Goal: Task Accomplishment & Management: Manage account settings

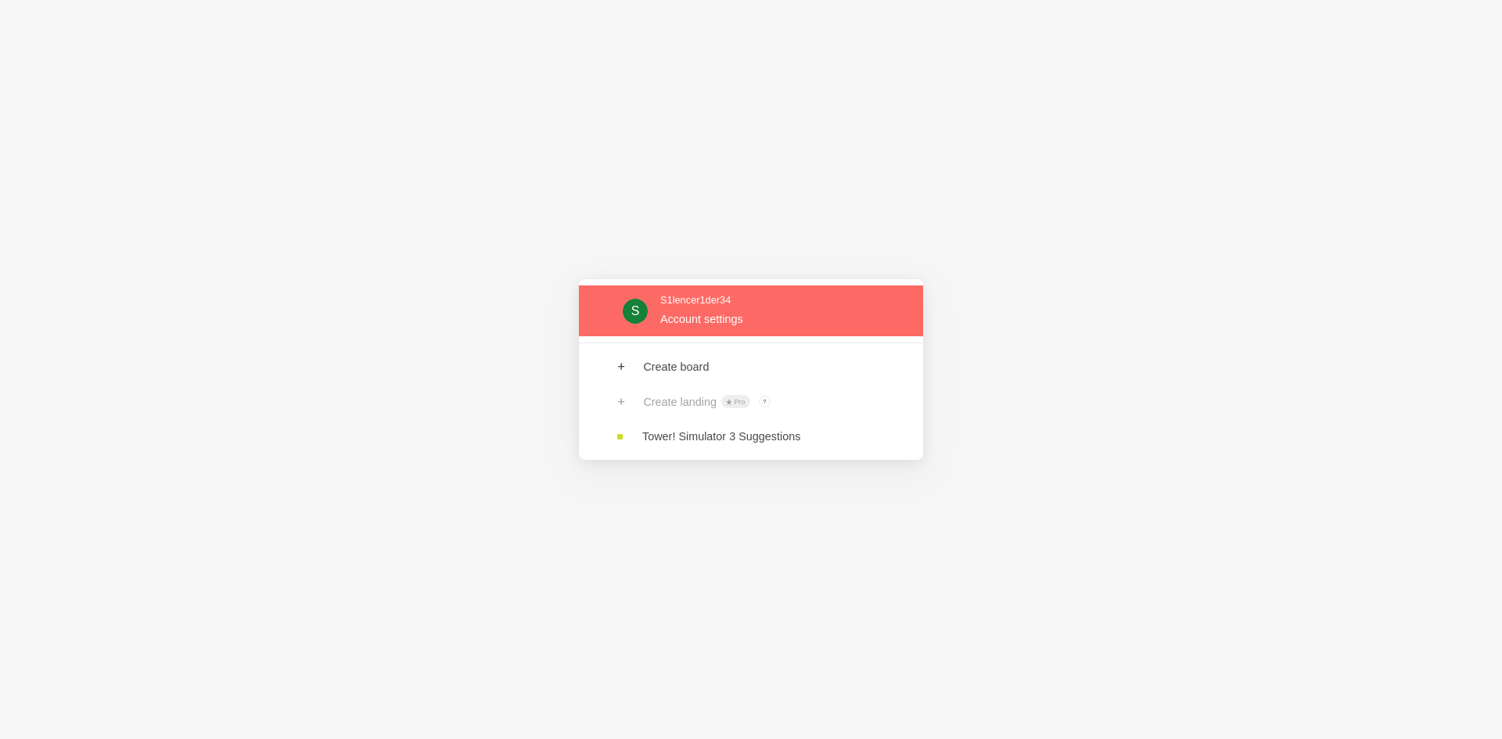
click at [809, 322] on link at bounding box center [751, 310] width 344 height 51
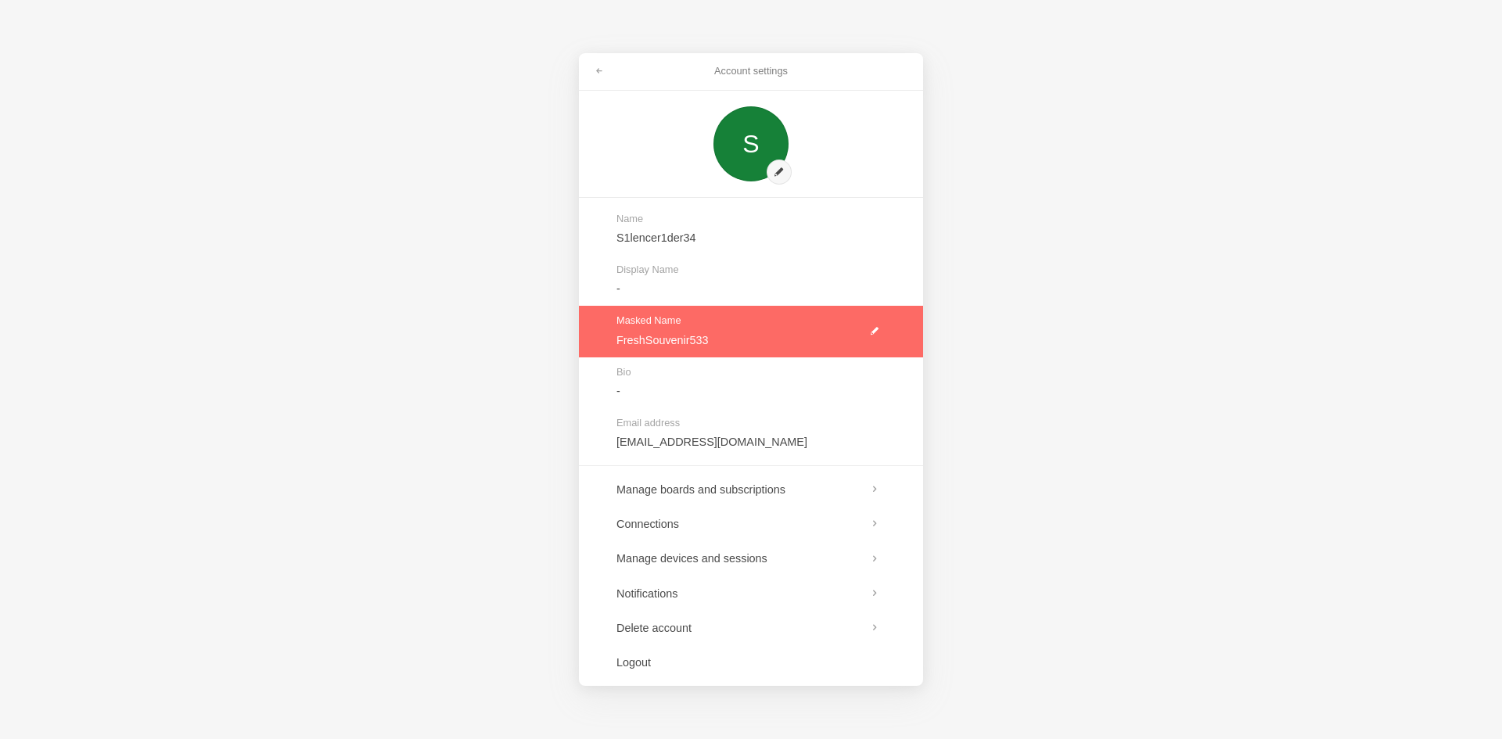
click at [875, 323] on link at bounding box center [751, 331] width 344 height 51
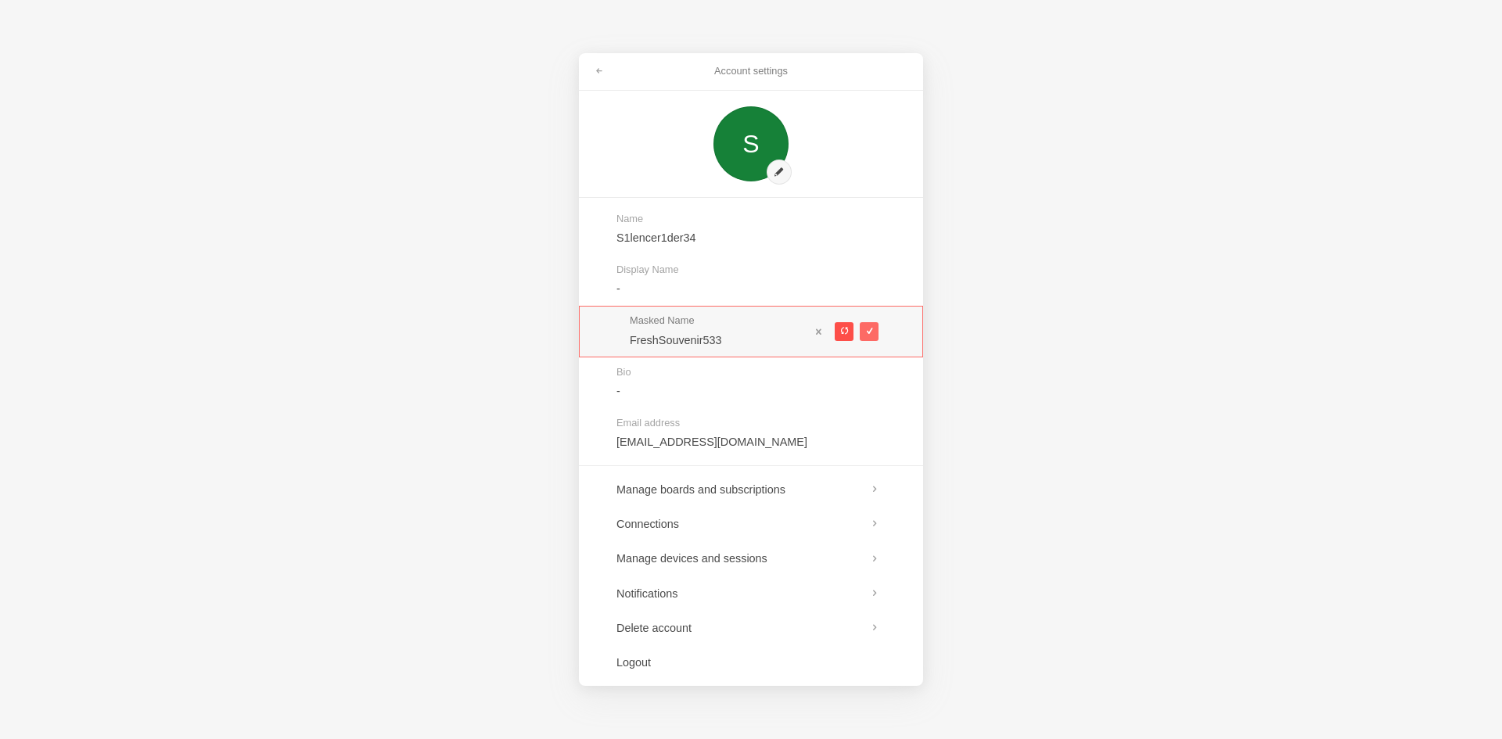
click at [841, 336] on span at bounding box center [843, 331] width 9 height 9
type input "PerfumedSchool564"
click at [822, 331] on span at bounding box center [818, 331] width 11 height 11
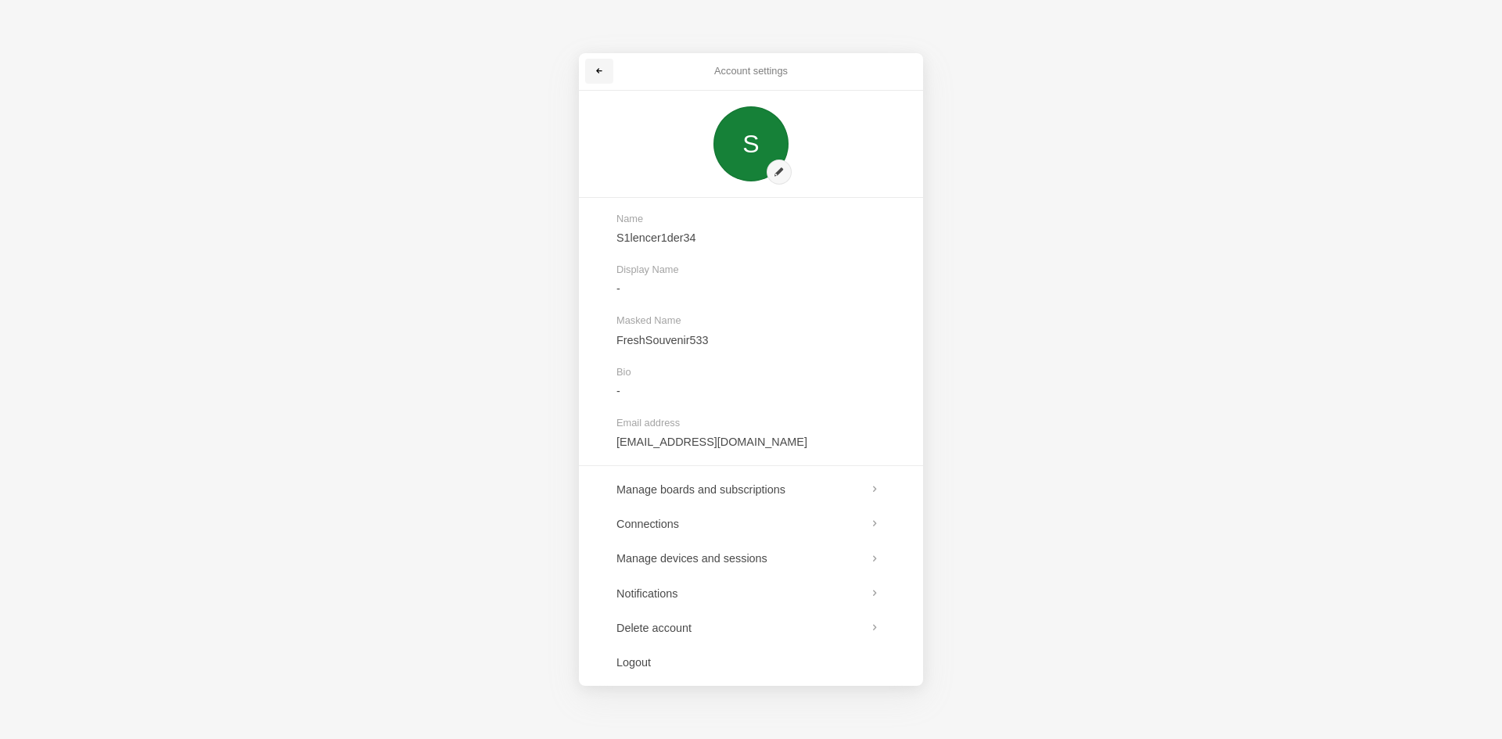
click at [601, 74] on span at bounding box center [598, 70] width 9 height 9
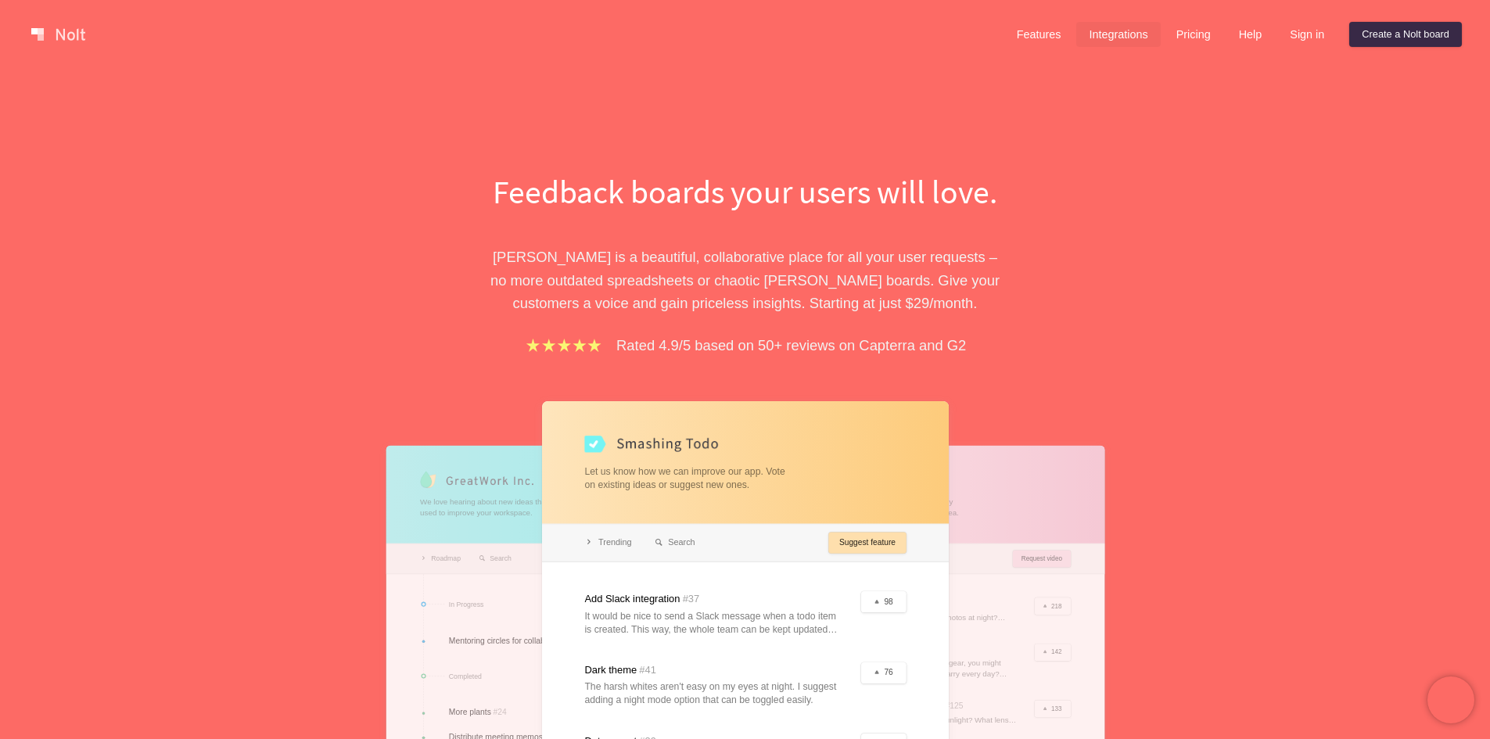
click at [1103, 36] on link "Integrations" at bounding box center [1118, 34] width 84 height 25
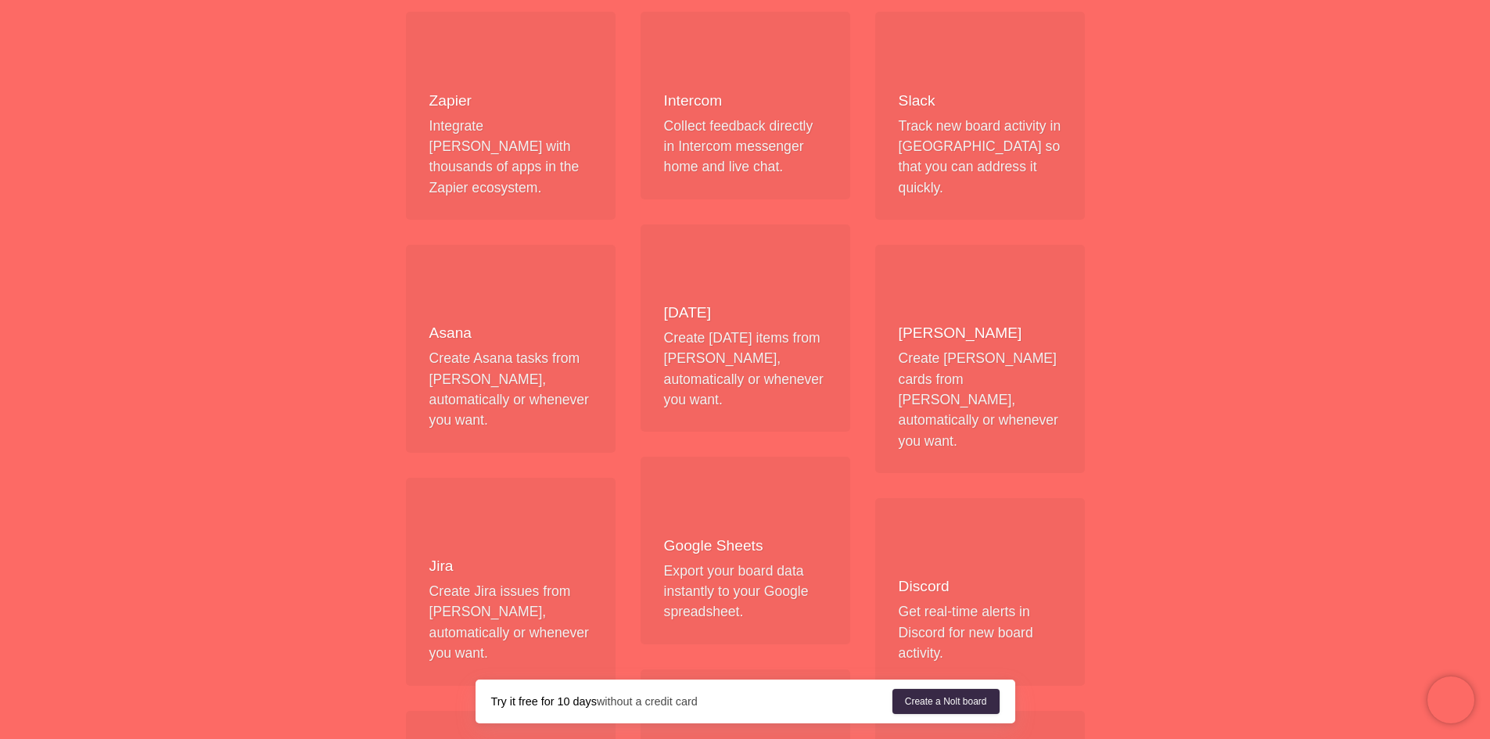
scroll to position [313, 0]
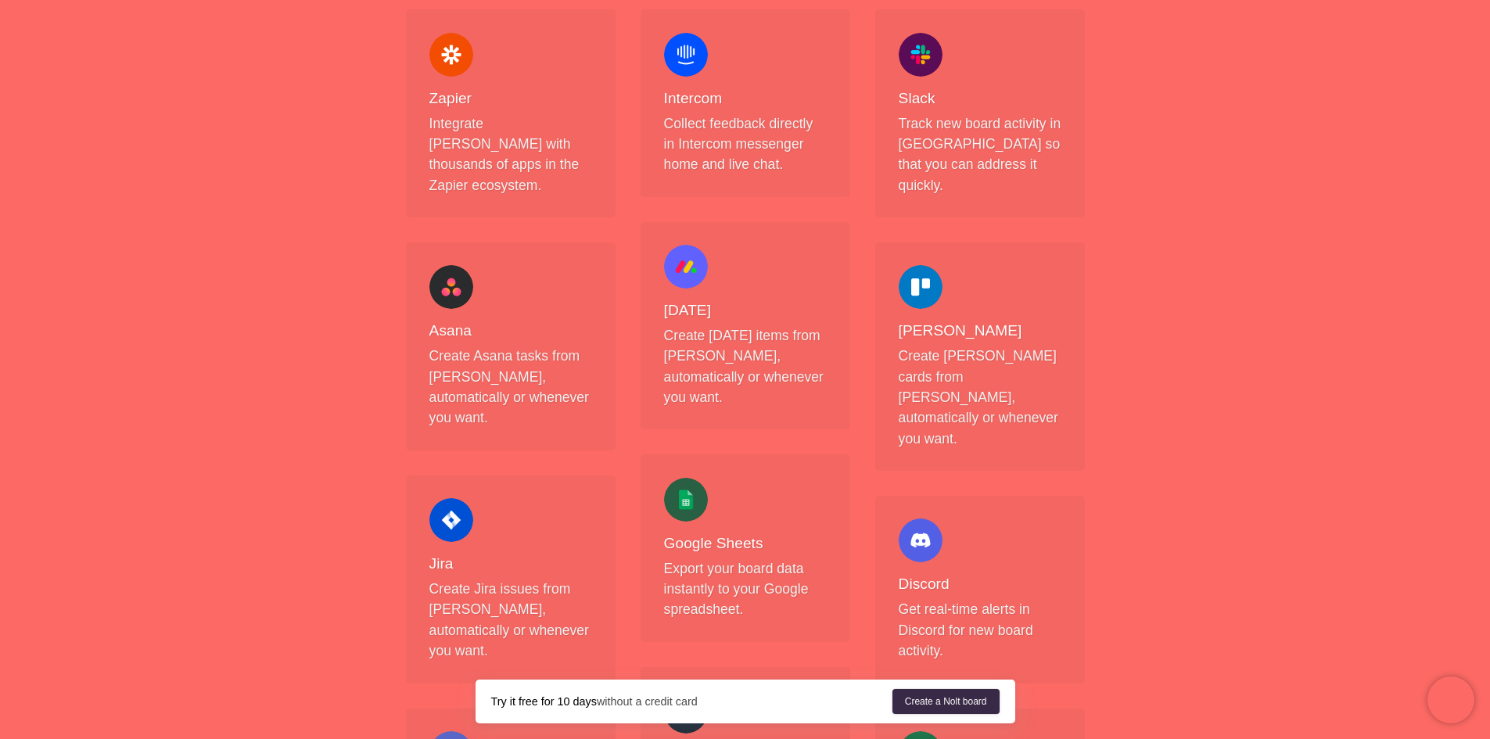
click at [921, 519] on div at bounding box center [921, 541] width 44 height 44
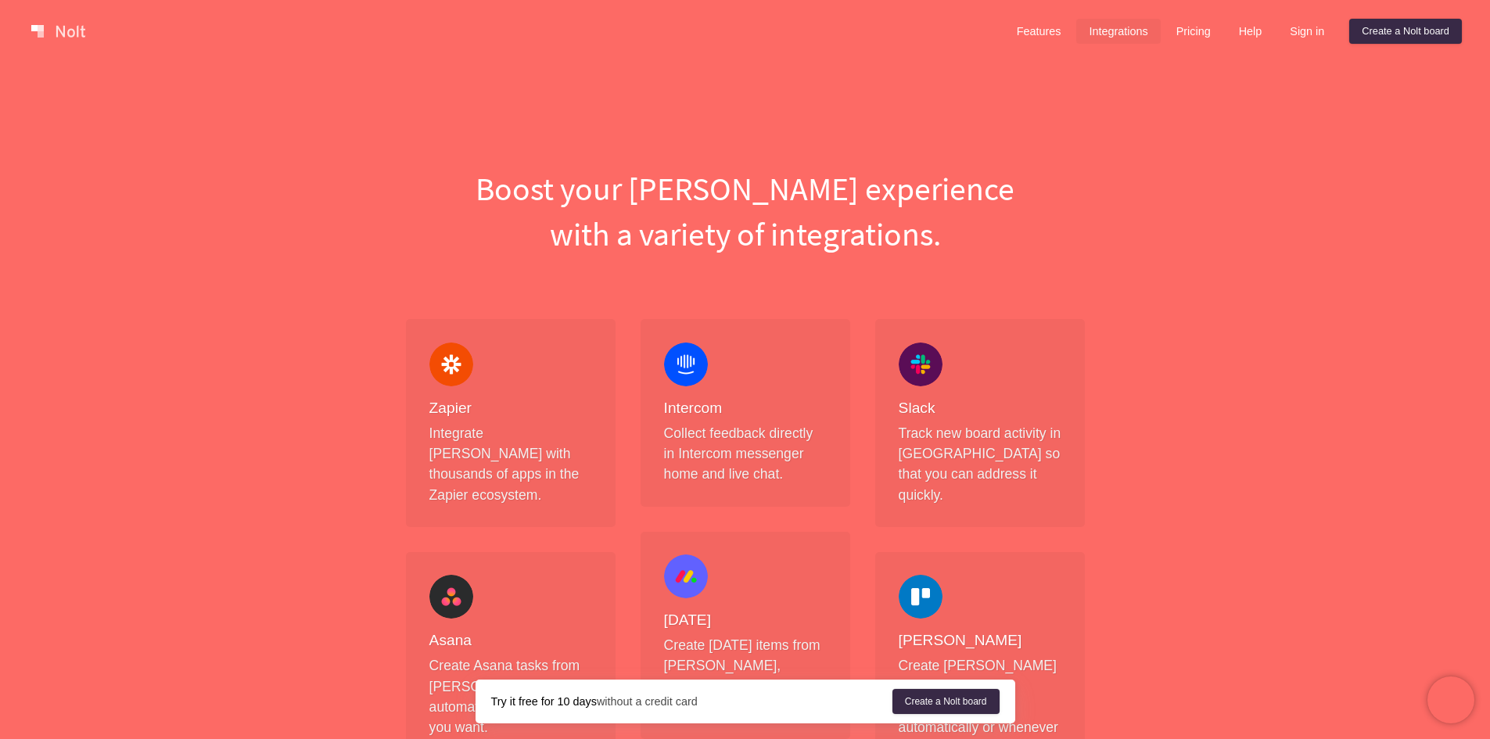
scroll to position [0, 0]
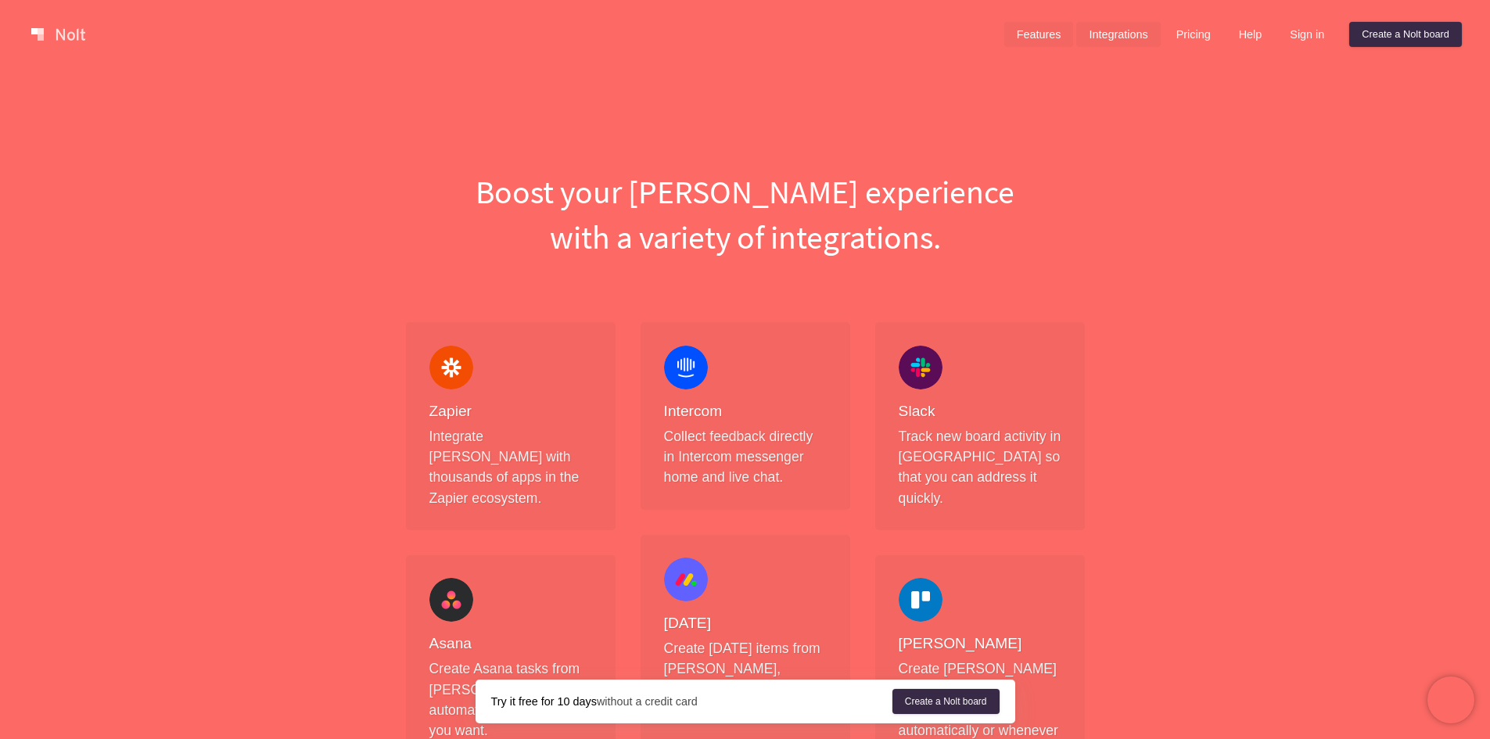
click at [1043, 35] on link "Features" at bounding box center [1039, 34] width 70 height 25
